Goal: Information Seeking & Learning: Learn about a topic

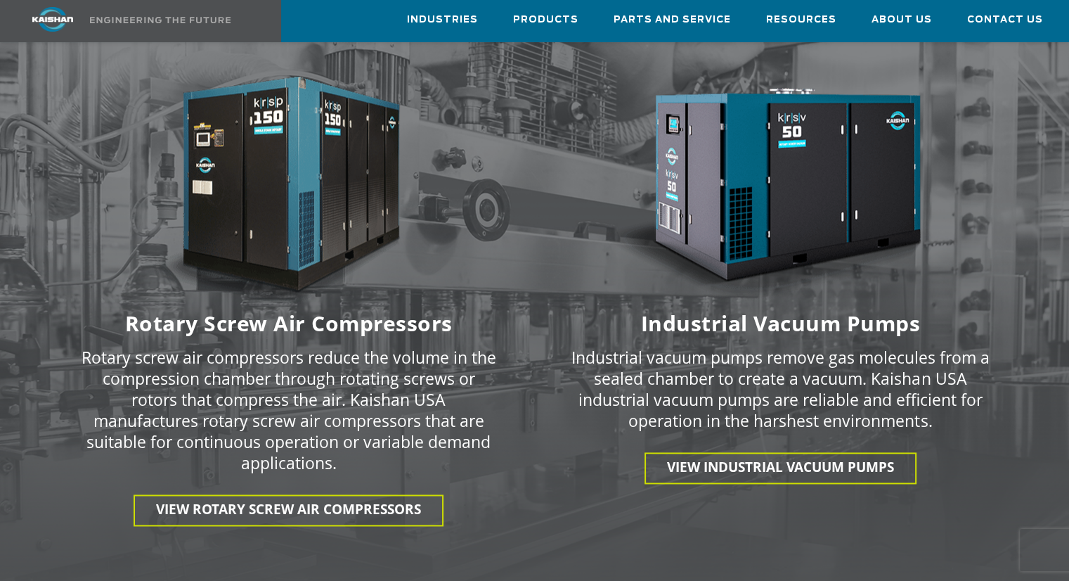
scroll to position [1991, 0]
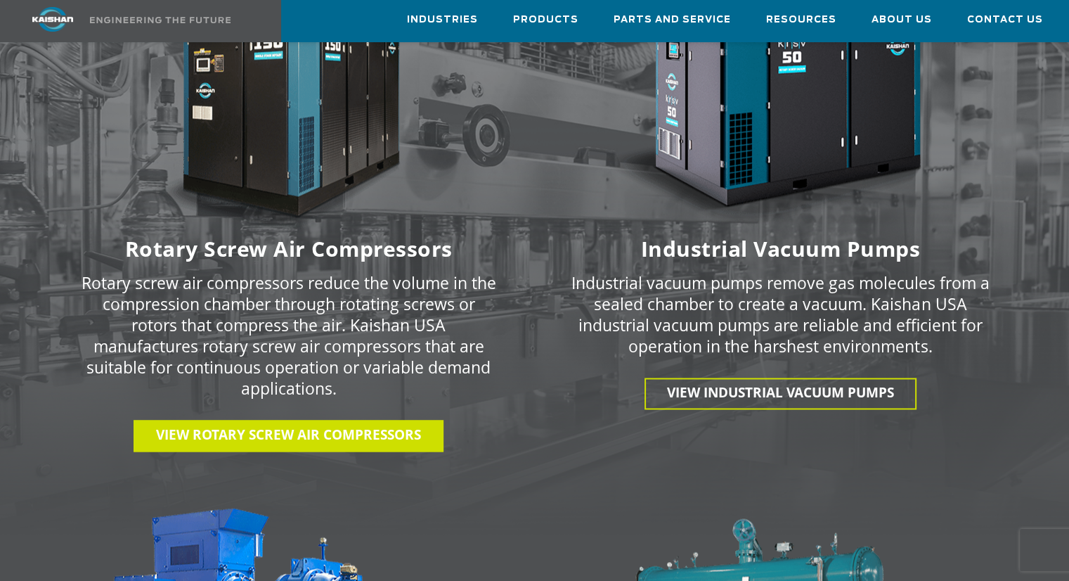
click at [273, 425] on span "View Rotary Screw Air Compressors" at bounding box center [288, 434] width 265 height 18
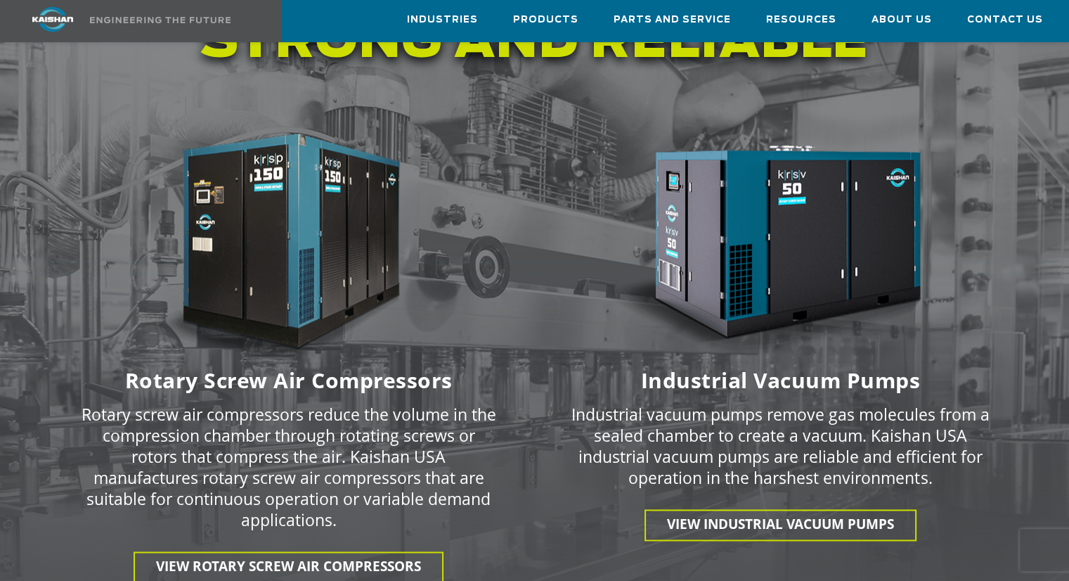
scroll to position [1850, 0]
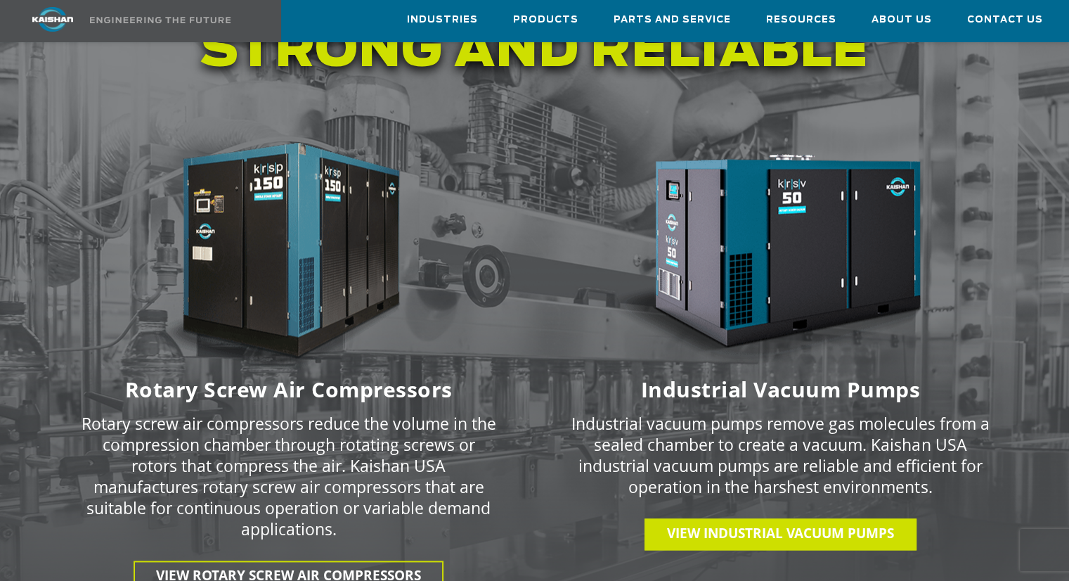
click at [768, 524] on span "View INDUSTRIAL VACUUM PUMPS" at bounding box center [780, 533] width 227 height 18
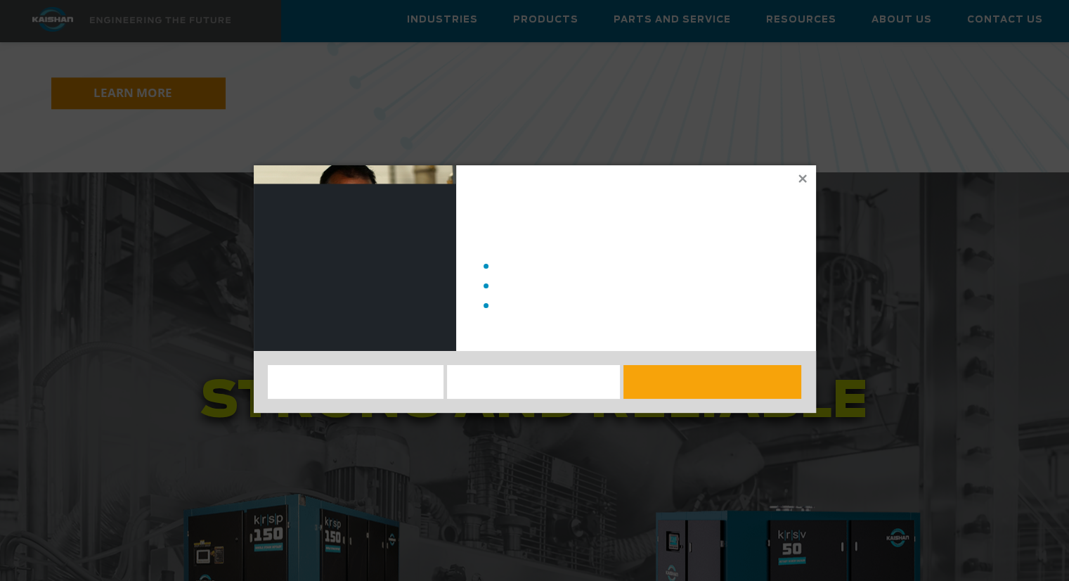
scroll to position [1217, 0]
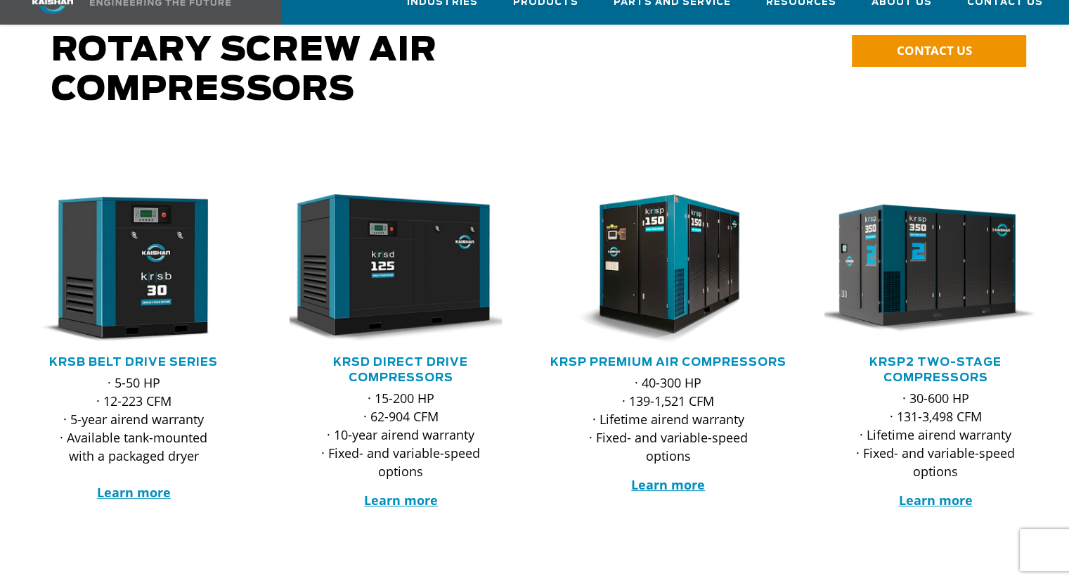
scroll to position [141, 0]
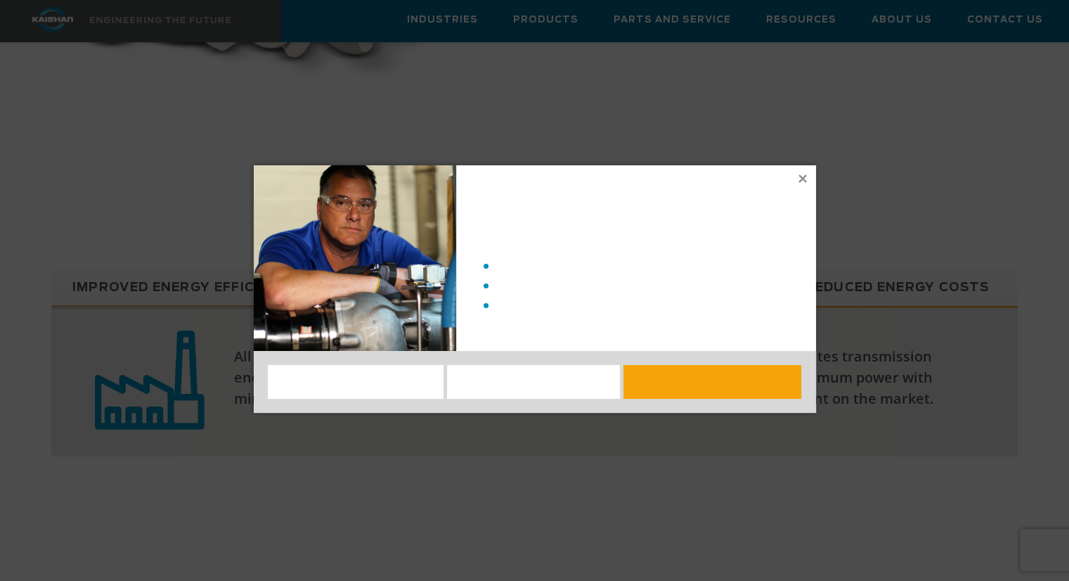
scroll to position [914, 0]
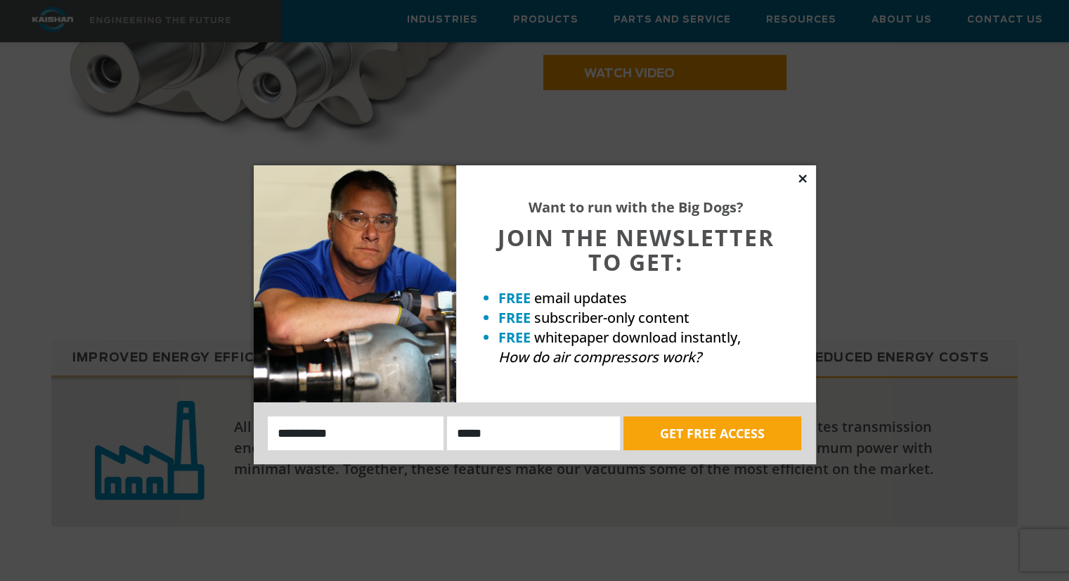
click at [799, 178] on icon at bounding box center [803, 178] width 13 height 13
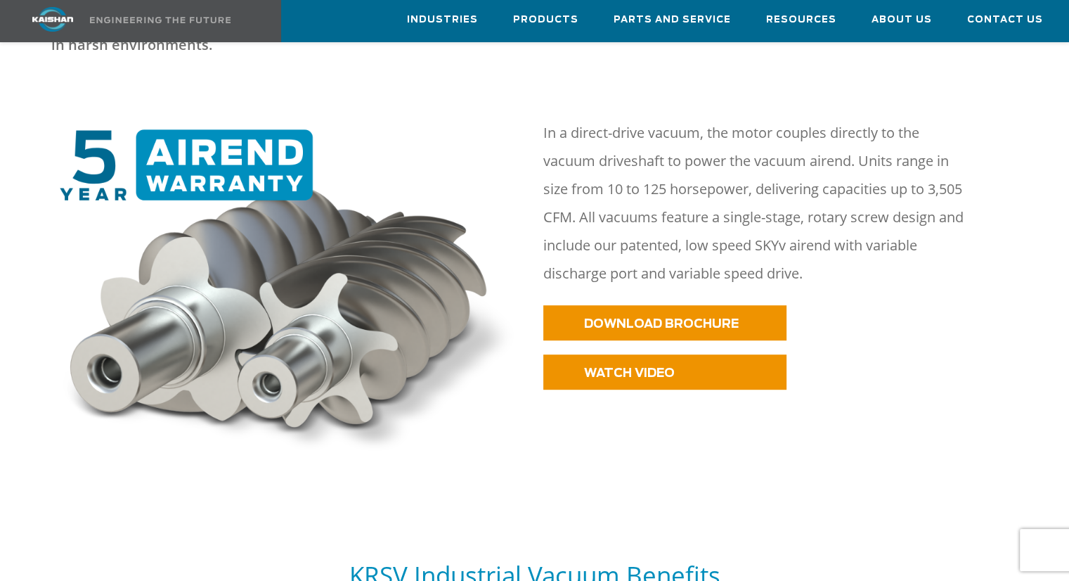
scroll to position [563, 0]
